Goal: Task Accomplishment & Management: Use online tool/utility

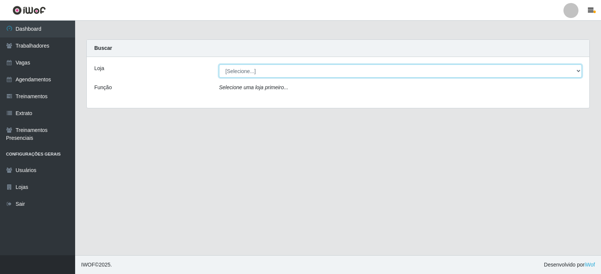
click at [579, 70] on select "[Selecione...] SuperFácil Atacado - Moema Tinoco SuperFácil Atacado - São Gonça…" at bounding box center [400, 71] width 363 height 13
select select "540"
click at [219, 65] on select "[Selecione...] SuperFácil Atacado - Moema Tinoco SuperFácil Atacado - São Gonça…" at bounding box center [400, 71] width 363 height 13
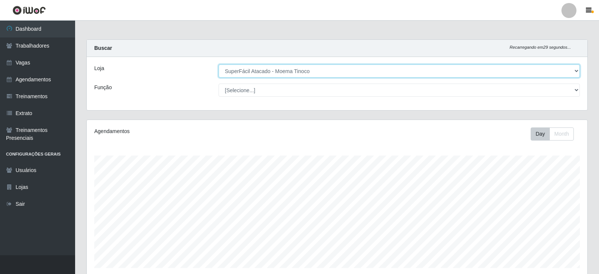
scroll to position [156, 500]
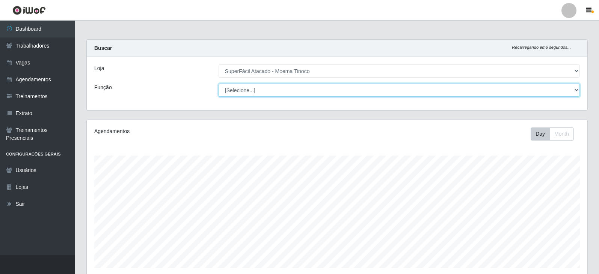
click at [576, 89] on select "[Selecione...] Embalador Embalador + Embalador ++ Operador de Caixa Operador de…" at bounding box center [398, 90] width 361 height 13
select select "22"
click at [218, 84] on select "[Selecione...] Embalador Embalador + Embalador ++ Operador de Caixa Operador de…" at bounding box center [398, 90] width 361 height 13
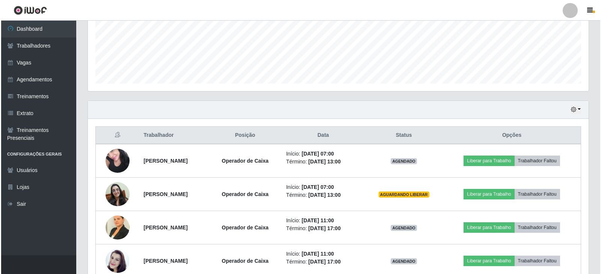
scroll to position [188, 0]
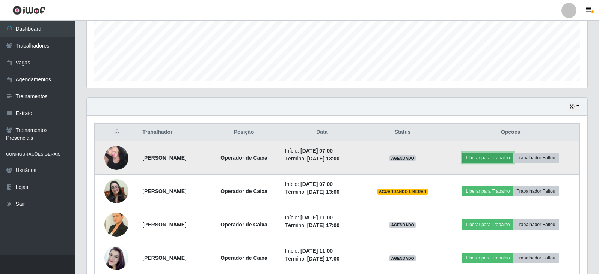
click at [495, 158] on button "Liberar para Trabalho" at bounding box center [487, 158] width 51 height 11
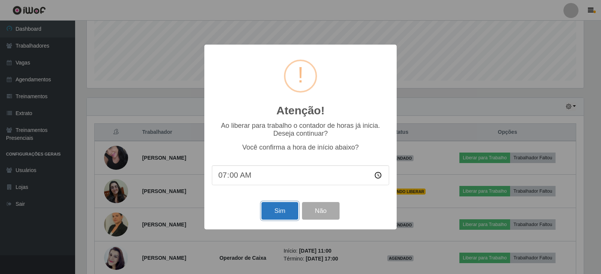
click at [294, 214] on button "Sim" at bounding box center [279, 211] width 36 height 18
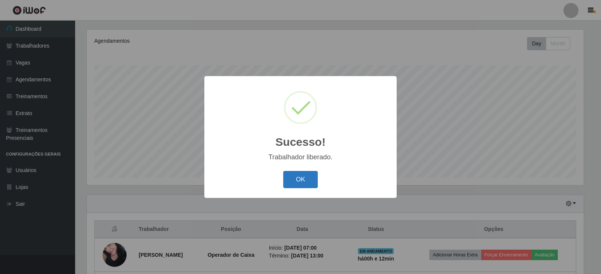
click at [306, 179] on button "OK" at bounding box center [300, 180] width 35 height 18
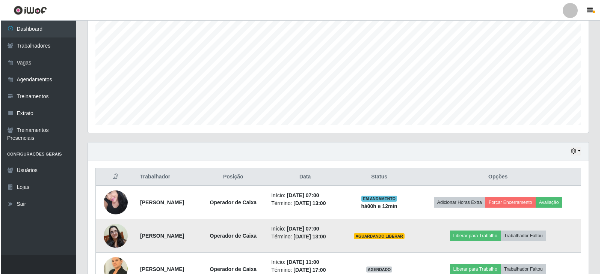
scroll to position [203, 0]
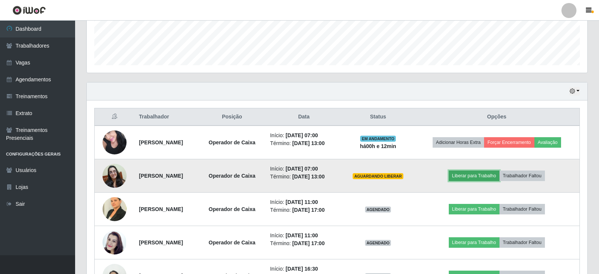
click at [478, 176] on button "Liberar para Trabalho" at bounding box center [474, 176] width 51 height 11
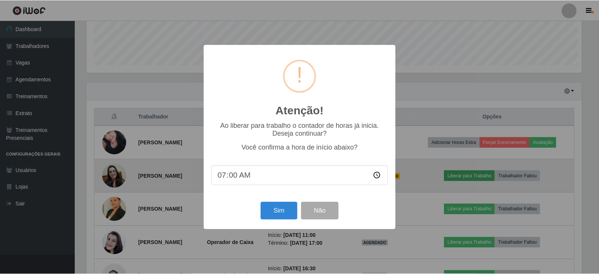
scroll to position [156, 497]
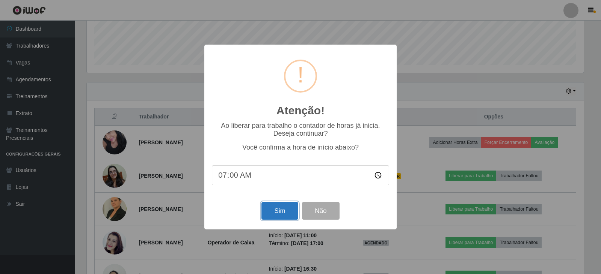
click at [291, 213] on button "Sim" at bounding box center [279, 211] width 36 height 18
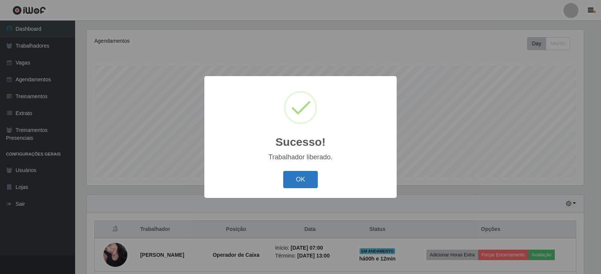
click at [309, 180] on button "OK" at bounding box center [300, 180] width 35 height 18
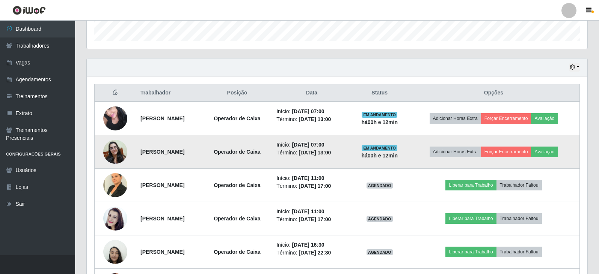
scroll to position [241, 0]
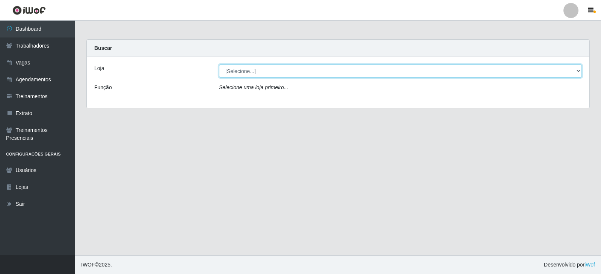
click at [579, 71] on select "[Selecione...] SuperFácil Atacado - Moema Tinoco SuperFácil Atacado - São Gonça…" at bounding box center [400, 71] width 363 height 13
select select "540"
click at [219, 65] on select "[Selecione...] SuperFácil Atacado - Moema Tinoco SuperFácil Atacado - São Gonça…" at bounding box center [400, 71] width 363 height 13
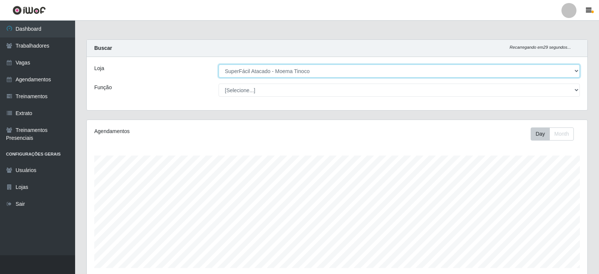
scroll to position [156, 500]
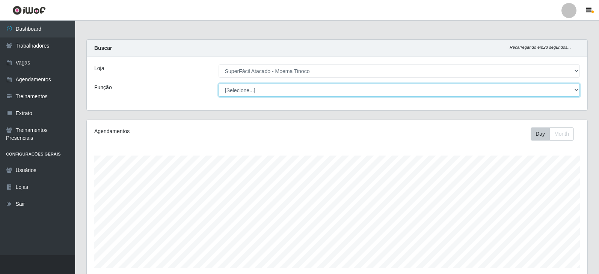
click at [576, 92] on select "[Selecione...] Embalador Embalador + Embalador ++ Operador de Caixa Operador de…" at bounding box center [398, 90] width 361 height 13
select select "1"
click at [218, 84] on select "[Selecione...] Embalador Embalador + Embalador ++ Operador de Caixa Operador de…" at bounding box center [398, 90] width 361 height 13
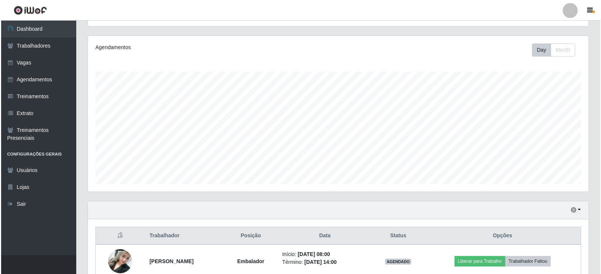
scroll to position [150, 0]
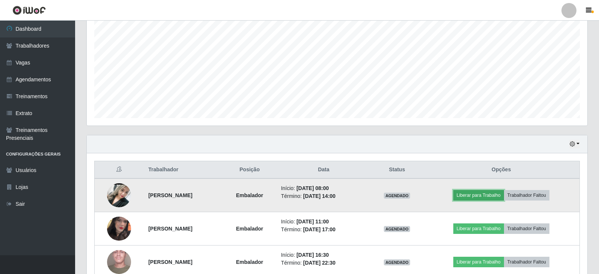
click at [495, 197] on button "Liberar para Trabalho" at bounding box center [478, 195] width 51 height 11
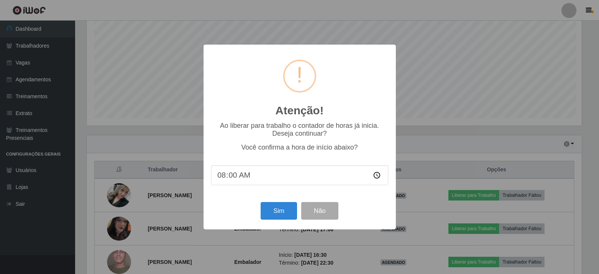
scroll to position [156, 497]
click at [288, 214] on button "Sim" at bounding box center [279, 211] width 36 height 18
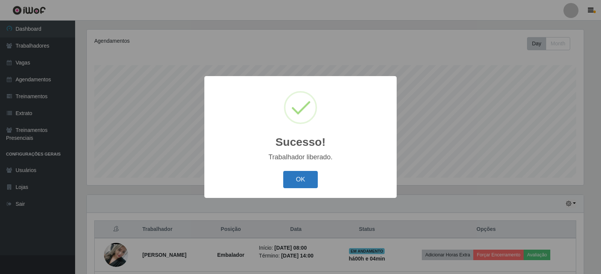
click at [299, 176] on button "OK" at bounding box center [300, 180] width 35 height 18
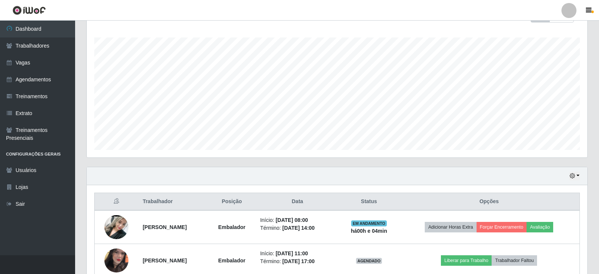
scroll to position [53, 0]
